Goal: Information Seeking & Learning: Learn about a topic

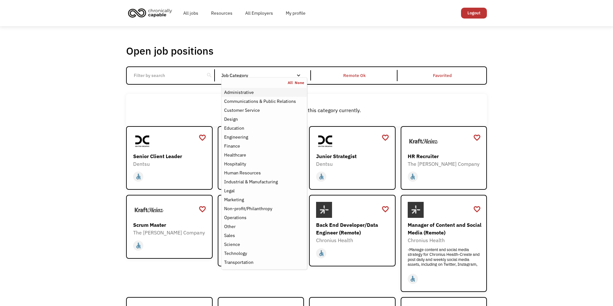
click at [244, 93] on div "Administrative" at bounding box center [239, 92] width 30 height 8
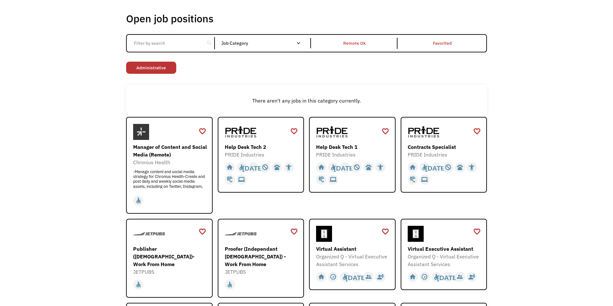
scroll to position [27, 0]
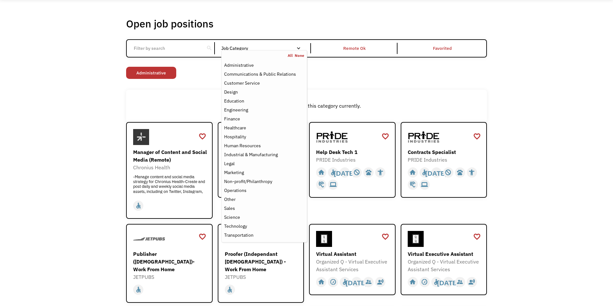
click at [249, 50] on div "Job Category" at bounding box center [264, 48] width 86 height 4
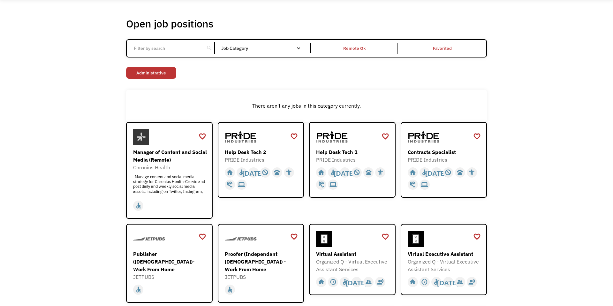
click at [249, 50] on div "Job Category" at bounding box center [264, 48] width 86 height 4
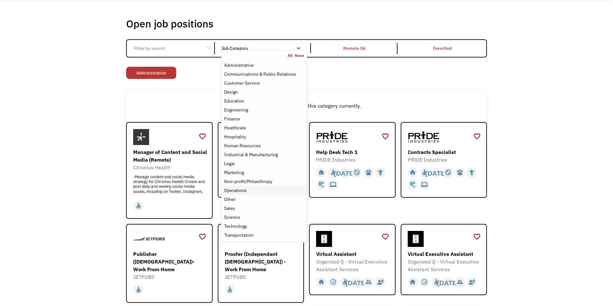
click at [265, 190] on div "Operations" at bounding box center [264, 191] width 80 height 8
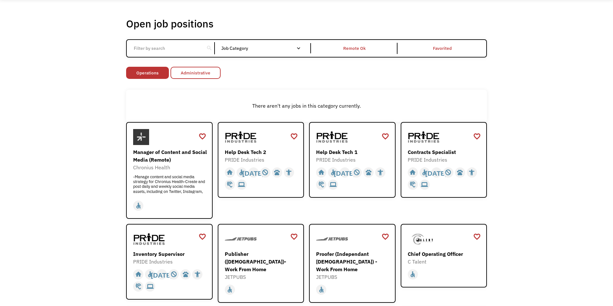
click at [207, 72] on link "Administrative" at bounding box center [196, 73] width 50 height 12
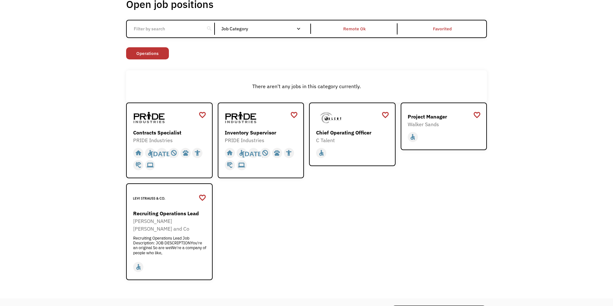
scroll to position [48, 0]
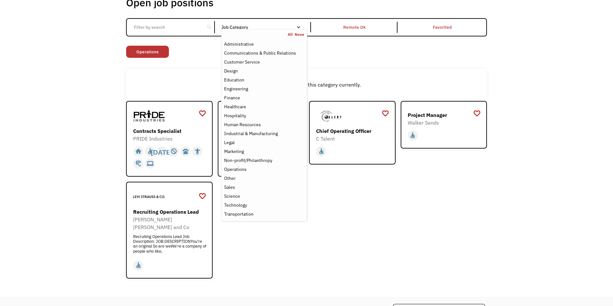
click at [299, 25] on div "Email Form" at bounding box center [298, 27] width 4 height 4
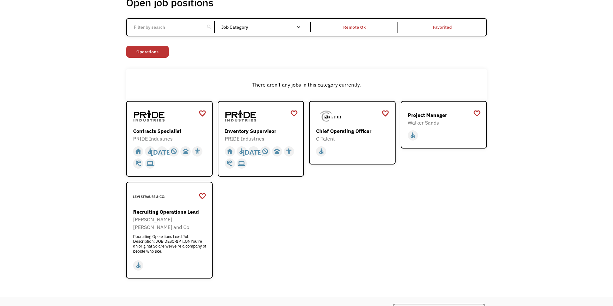
click at [297, 26] on div "Email Form" at bounding box center [298, 27] width 4 height 4
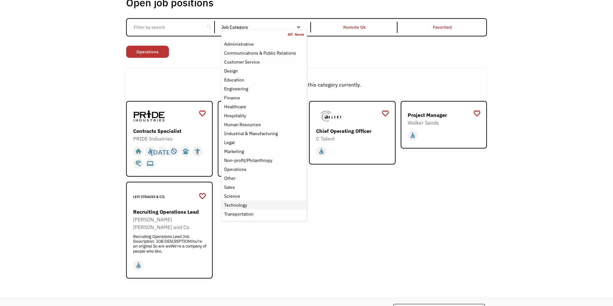
click at [250, 202] on div "Technology" at bounding box center [264, 205] width 80 height 8
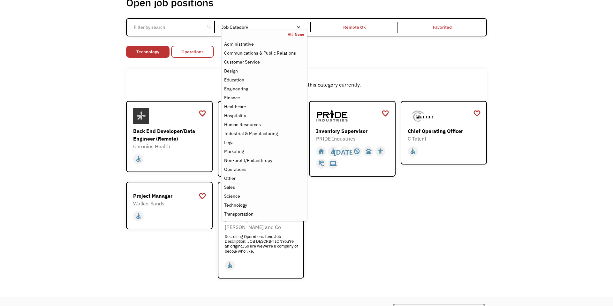
click at [202, 49] on link "Operations" at bounding box center [192, 52] width 43 height 12
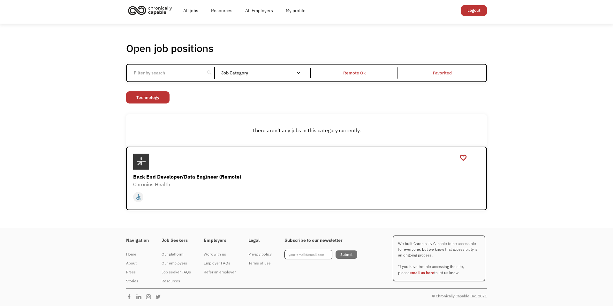
scroll to position [3, 0]
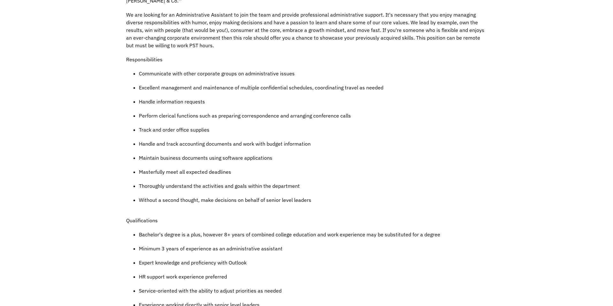
scroll to position [260, 0]
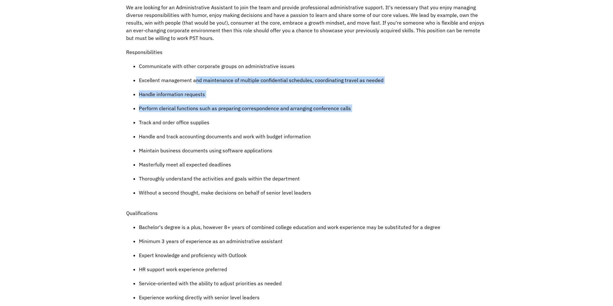
drag, startPoint x: 195, startPoint y: 74, endPoint x: 197, endPoint y: 116, distance: 41.2
click at [198, 113] on ul "Communicate with other corporate groups on administrative issues Excellent mana…" at bounding box center [306, 132] width 361 height 141
click at [196, 118] on p "Track and order office supplies" at bounding box center [313, 122] width 348 height 8
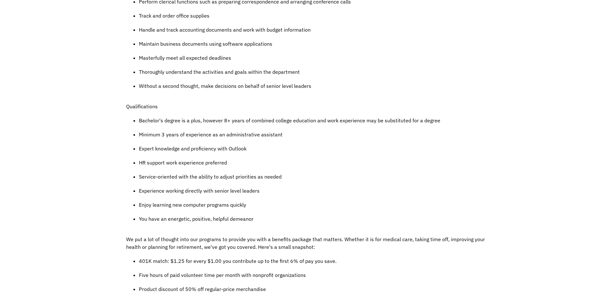
scroll to position [369, 0]
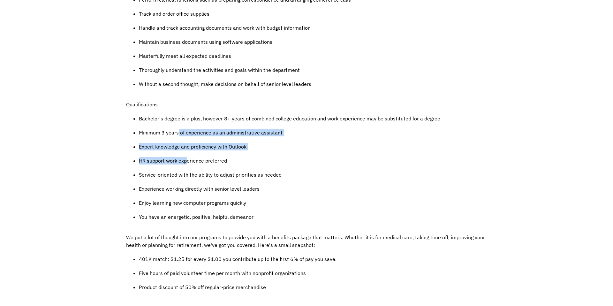
drag, startPoint x: 178, startPoint y: 124, endPoint x: 188, endPoint y: 156, distance: 33.6
click at [188, 155] on ul "Bachelor's degree is a plus, however 8+ years of combined college education and…" at bounding box center [306, 171] width 361 height 112
click at [188, 157] on p "HR support work experience preferred" at bounding box center [313, 161] width 348 height 8
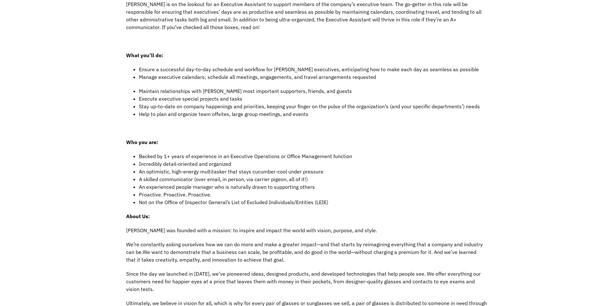
scroll to position [177, 0]
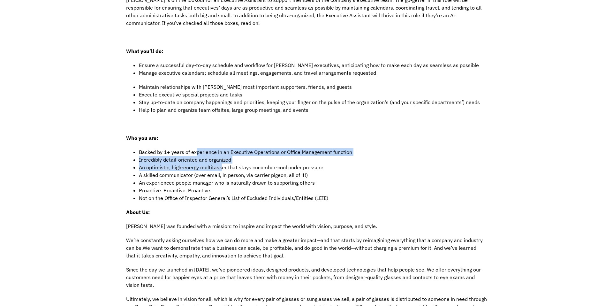
drag, startPoint x: 195, startPoint y: 151, endPoint x: 222, endPoint y: 170, distance: 33.7
click at [222, 169] on ul "Backed by 1+ years of experience in an Executive Operations or Office Managemen…" at bounding box center [306, 175] width 361 height 54
click at [222, 170] on span "An optimistic, high-energy multitasker that stays cucumber-cool under pressure" at bounding box center [231, 167] width 185 height 6
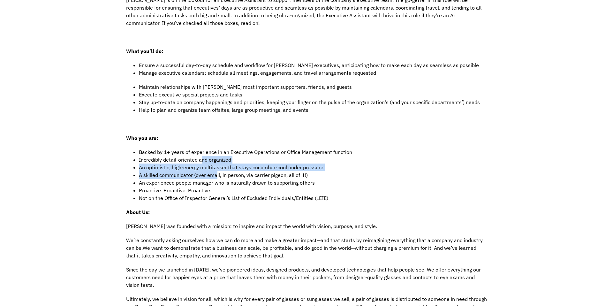
drag, startPoint x: 201, startPoint y: 158, endPoint x: 220, endPoint y: 179, distance: 27.6
click at [217, 175] on ul "Backed by 1+ years of experience in an Executive Operations or Office Managemen…" at bounding box center [306, 175] width 361 height 54
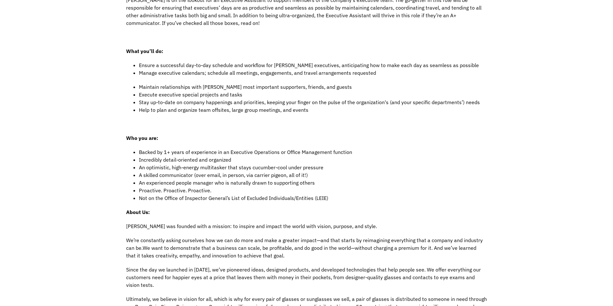
click at [220, 180] on span "An experienced people manager who is naturally drawn to supporting others" at bounding box center [227, 183] width 176 height 6
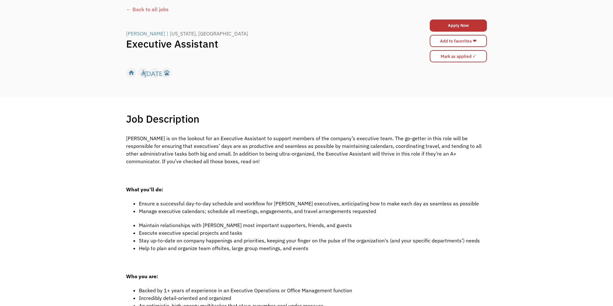
scroll to position [47, 0]
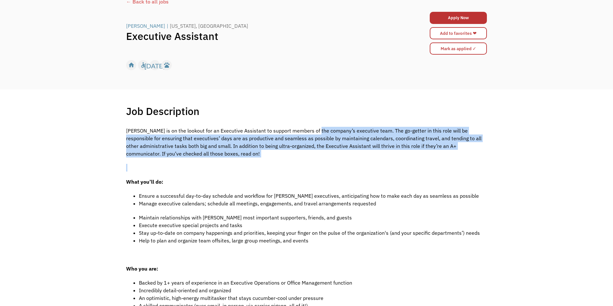
drag, startPoint x: 312, startPoint y: 133, endPoint x: 321, endPoint y: 182, distance: 49.6
click at [321, 182] on p "What you’ll do:" at bounding box center [306, 182] width 361 height 8
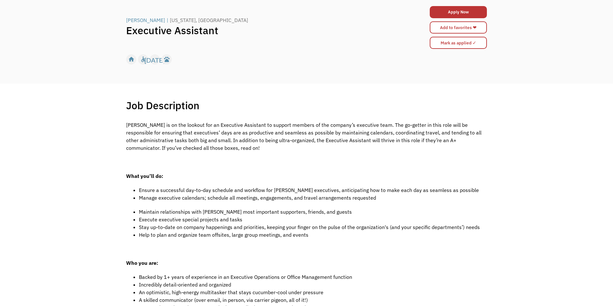
scroll to position [547, 0]
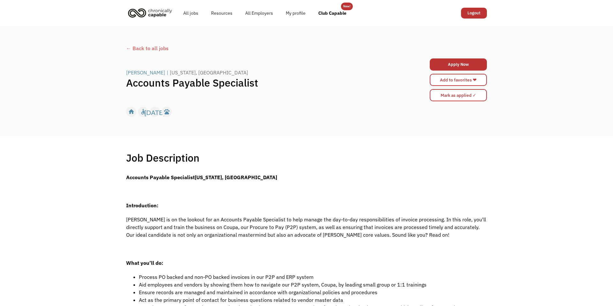
click at [315, 107] on div "home slow_motion_video accessible today not_interested supervisor_account recor…" at bounding box center [306, 112] width 361 height 12
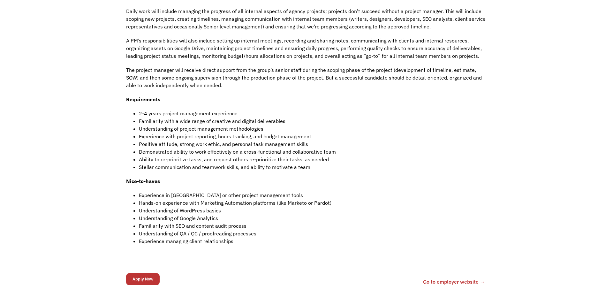
scroll to position [253, 0]
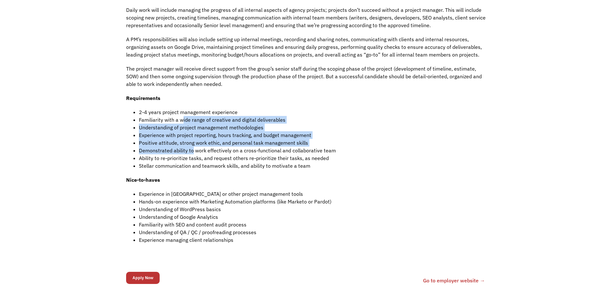
drag, startPoint x: 183, startPoint y: 117, endPoint x: 193, endPoint y: 150, distance: 34.8
click at [193, 150] on ul "2-4 years project management experience Familiarity with a wide range of creati…" at bounding box center [306, 138] width 361 height 61
click at [193, 150] on span "Demonstrated ability to work effectively on a cross-functional and collaborativ…" at bounding box center [237, 150] width 197 height 6
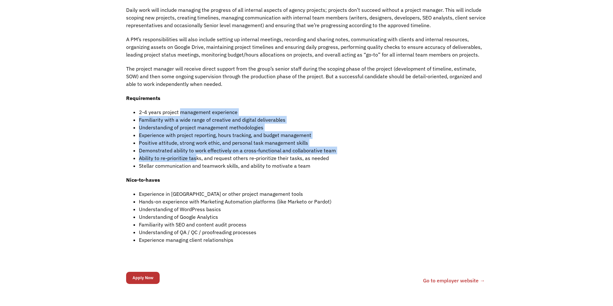
drag, startPoint x: 180, startPoint y: 114, endPoint x: 197, endPoint y: 164, distance: 52.4
click at [197, 163] on ul "2-4 years project management experience Familiarity with a wide range of creati…" at bounding box center [306, 138] width 361 height 61
click at [197, 164] on span "Stellar communication and teamwork skills, and ability to motivate a team" at bounding box center [225, 166] width 172 height 6
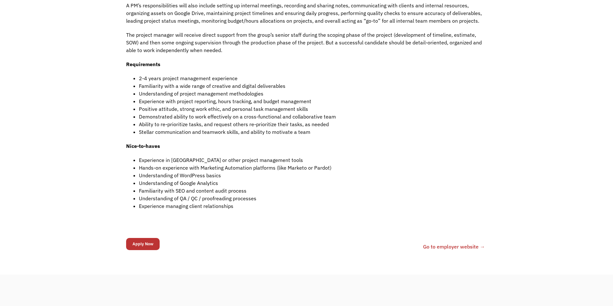
scroll to position [289, 0]
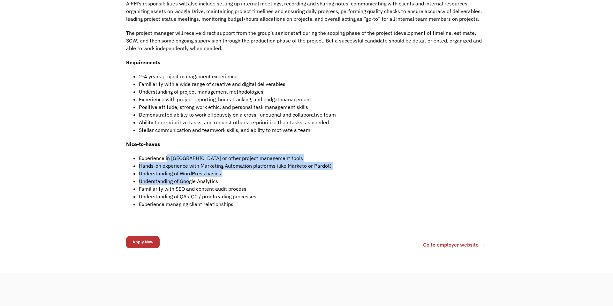
drag, startPoint x: 166, startPoint y: 157, endPoint x: 188, endPoint y: 183, distance: 33.1
click at [188, 182] on ul "Experience in Trello or other project management tools Hands-on experience with…" at bounding box center [306, 181] width 361 height 54
click at [188, 183] on span "Understanding of Google Analytics" at bounding box center [178, 181] width 79 height 6
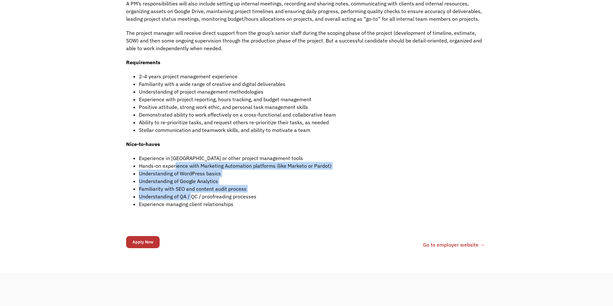
drag, startPoint x: 176, startPoint y: 162, endPoint x: 193, endPoint y: 196, distance: 37.7
click at [193, 196] on ul "Experience in Trello or other project management tools Hands-on experience with…" at bounding box center [306, 181] width 361 height 54
click at [193, 196] on span "Understanding of QA / QC / proofreading processes" at bounding box center [198, 196] width 118 height 6
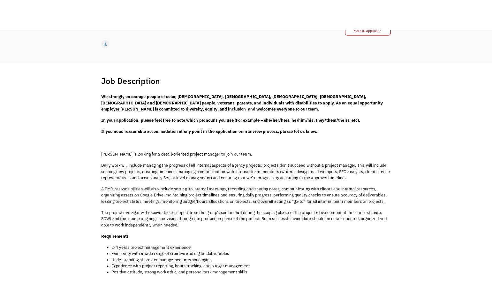
scroll to position [0, 0]
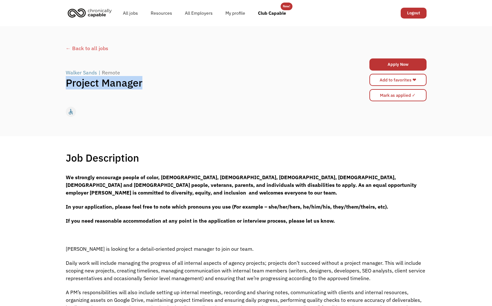
drag, startPoint x: 143, startPoint y: 84, endPoint x: 67, endPoint y: 83, distance: 75.7
click at [67, 83] on h1 "Project Manager" at bounding box center [201, 82] width 271 height 13
copy h1 "Project Manager"
click at [132, 66] on div "Walker Sands | Remote Project Manager Apply Now 68daa877d0a7b7074f1eee29 coolco…" at bounding box center [246, 80] width 361 height 46
drag, startPoint x: 60, startPoint y: 73, endPoint x: 96, endPoint y: 75, distance: 35.8
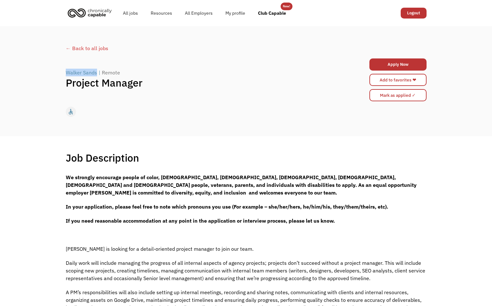
click at [96, 75] on div "← Back to all jobs Walker Sands | Remote Project Manager Apply Now 68daa877d0a7…" at bounding box center [246, 82] width 374 height 80
copy div "Walker Sands"
click at [81, 158] on h1 "Job Description" at bounding box center [102, 157] width 73 height 13
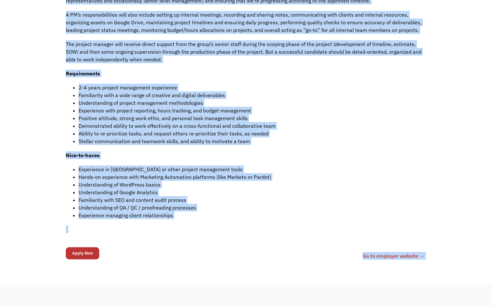
scroll to position [291, 0]
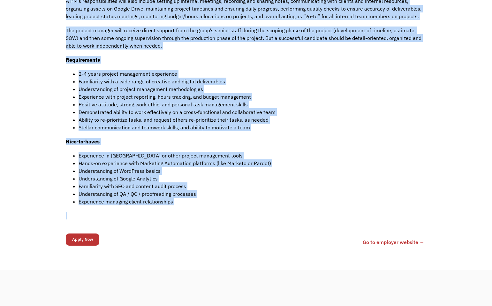
drag, startPoint x: 65, startPoint y: 157, endPoint x: 270, endPoint y: 214, distance: 212.6
click at [270, 214] on div "Job Description Filter using keywords Search We strongly encourage people of co…" at bounding box center [246, 57] width 374 height 395
copy div "Job Description Filter using keywords We strongly encourage people of color, le…"
click at [424, 96] on li "Experience with project reporting, hours tracking, and budget management" at bounding box center [253, 97] width 348 height 8
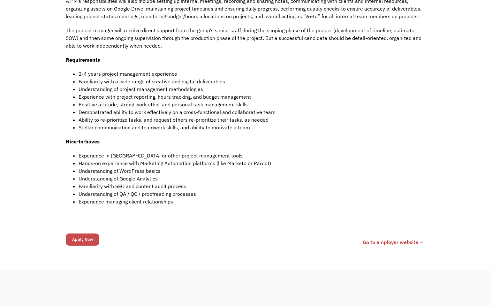
click at [86, 239] on input "Apply Now" at bounding box center [83, 239] width 34 height 12
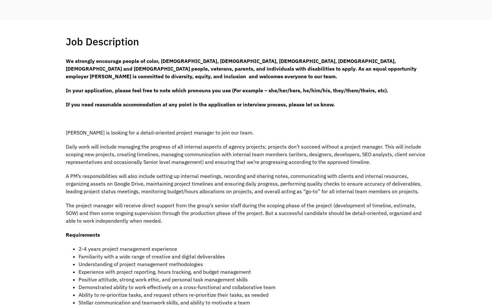
scroll to position [0, 0]
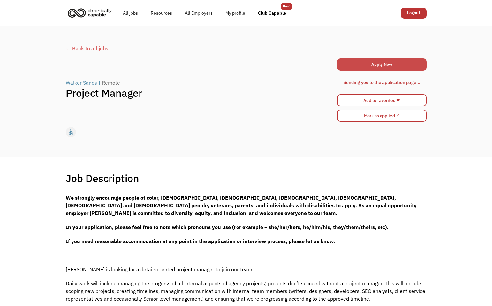
click at [384, 65] on link "Apply Now" at bounding box center [381, 64] width 89 height 12
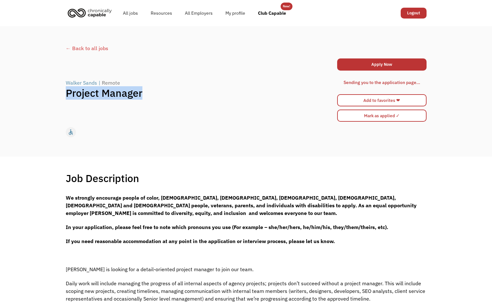
drag, startPoint x: 150, startPoint y: 93, endPoint x: 70, endPoint y: 95, distance: 80.8
click at [67, 97] on h1 "Project Manager" at bounding box center [201, 93] width 271 height 13
copy h1 "Project Manager"
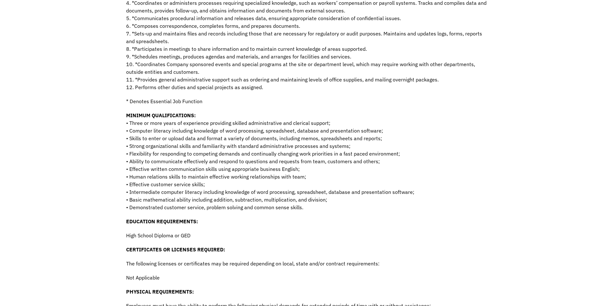
scroll to position [274, 0]
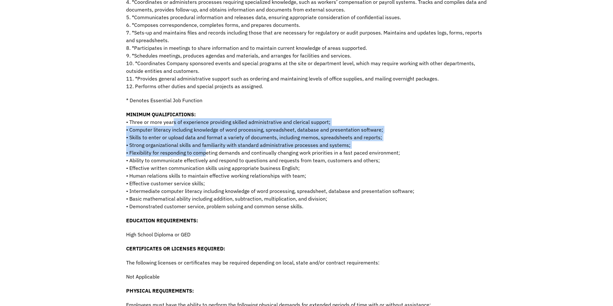
drag, startPoint x: 173, startPoint y: 116, endPoint x: 208, endPoint y: 149, distance: 48.6
click at [208, 149] on p "MINIMUM QUALIFICATIONS: • Three or more years of experience providing skilled a…" at bounding box center [306, 161] width 361 height 100
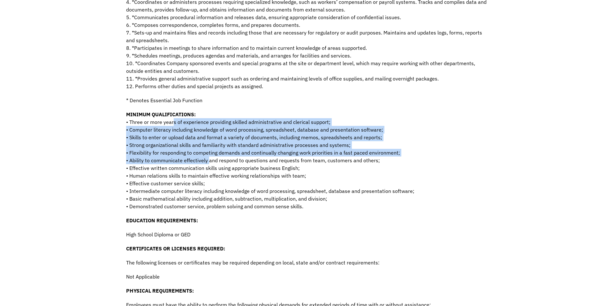
click at [208, 149] on p "MINIMUM QUALIFICATIONS: • Three or more years of experience providing skilled a…" at bounding box center [306, 161] width 361 height 100
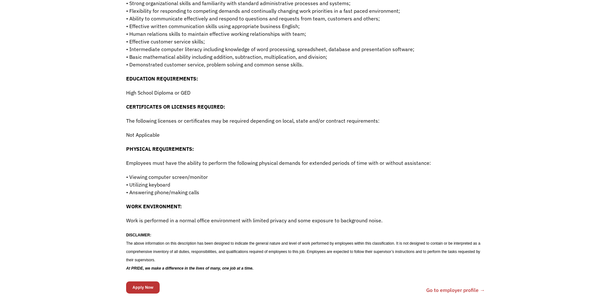
scroll to position [426, 0]
